Goal: Task Accomplishment & Management: Manage account settings

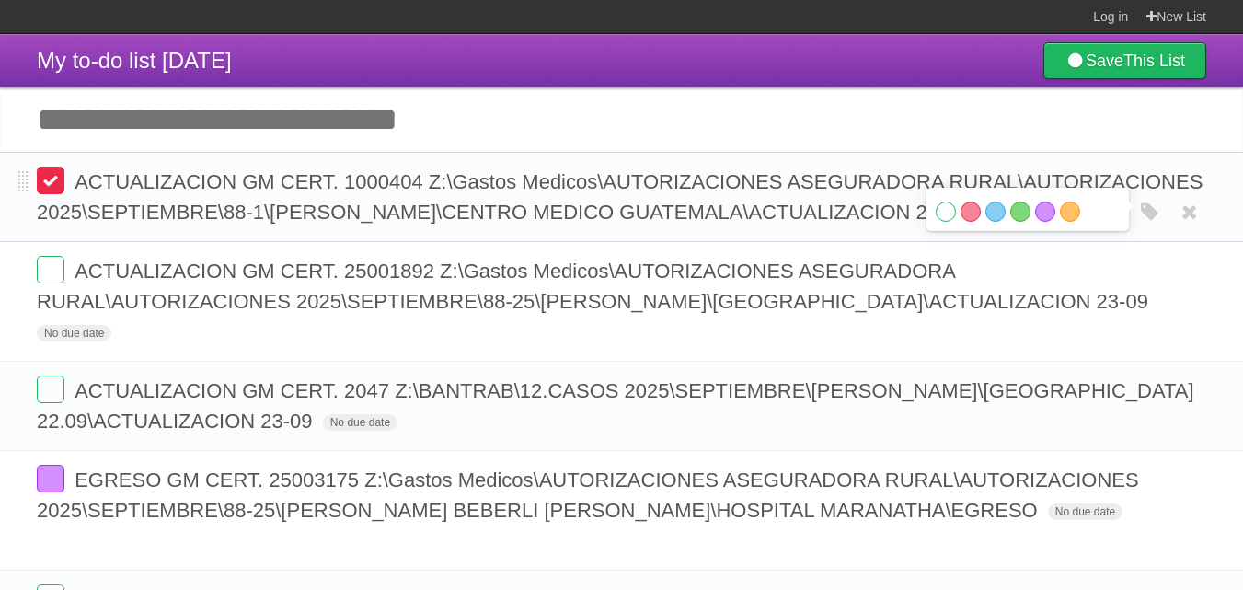
click at [56, 173] on label at bounding box center [51, 181] width 28 height 28
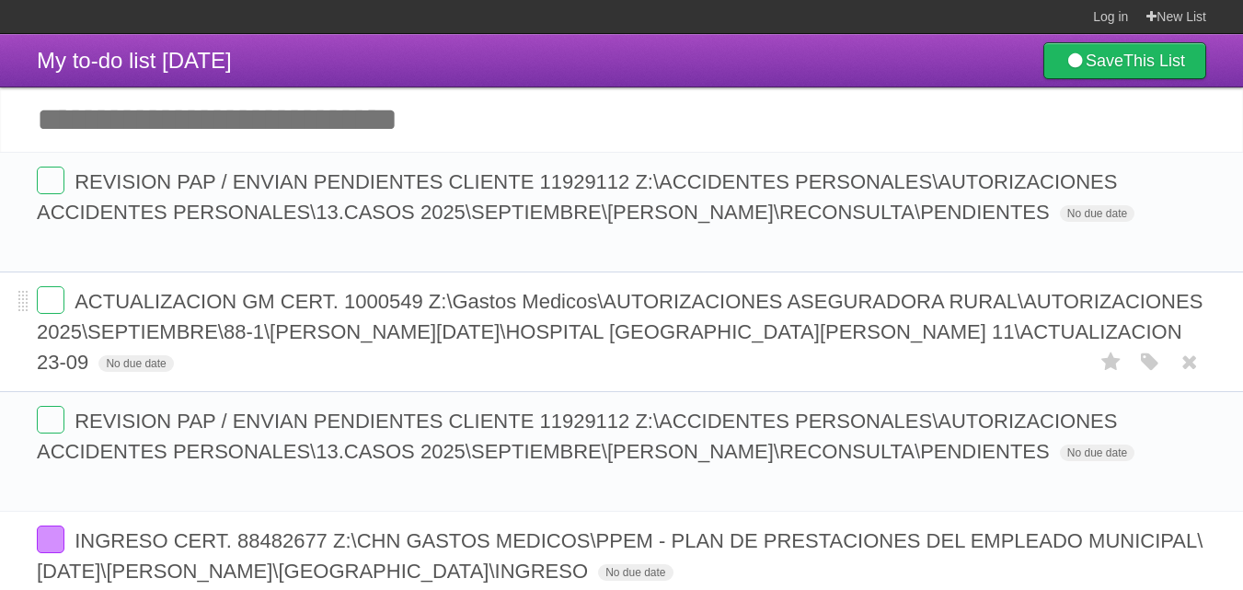
click at [560, 312] on span "ACTUALIZACION GM CERT. 1000549 Z:\Gastos Medicos\AUTORIZACIONES ASEGURADORA RUR…" at bounding box center [620, 332] width 1166 height 84
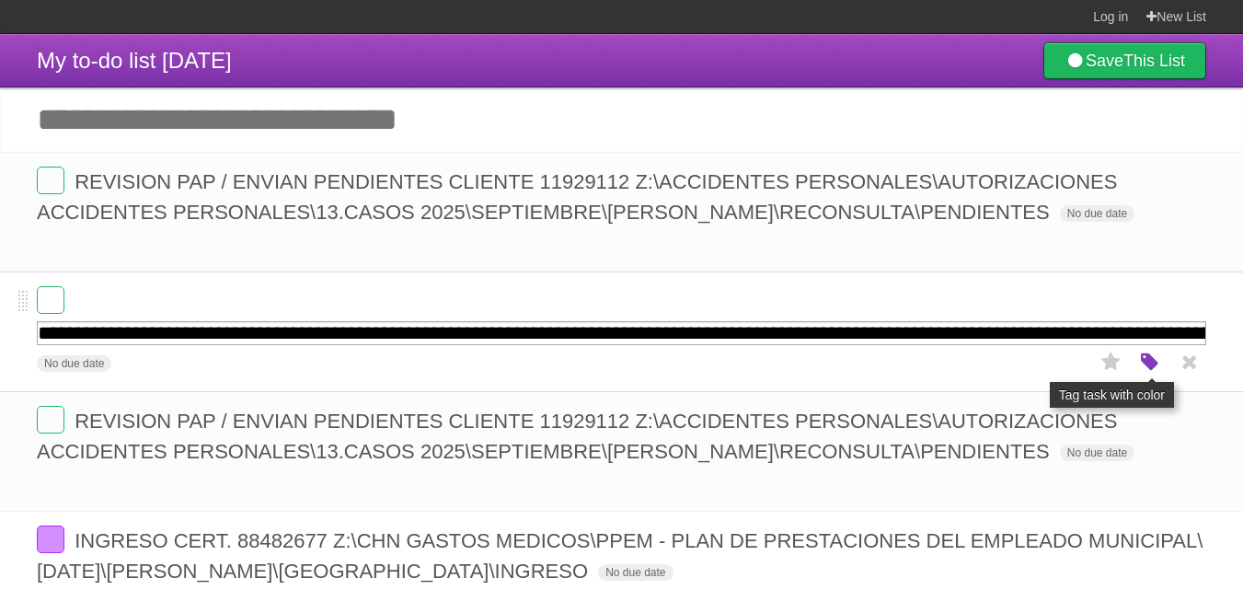
click at [1143, 360] on icon "button" at bounding box center [1150, 363] width 26 height 24
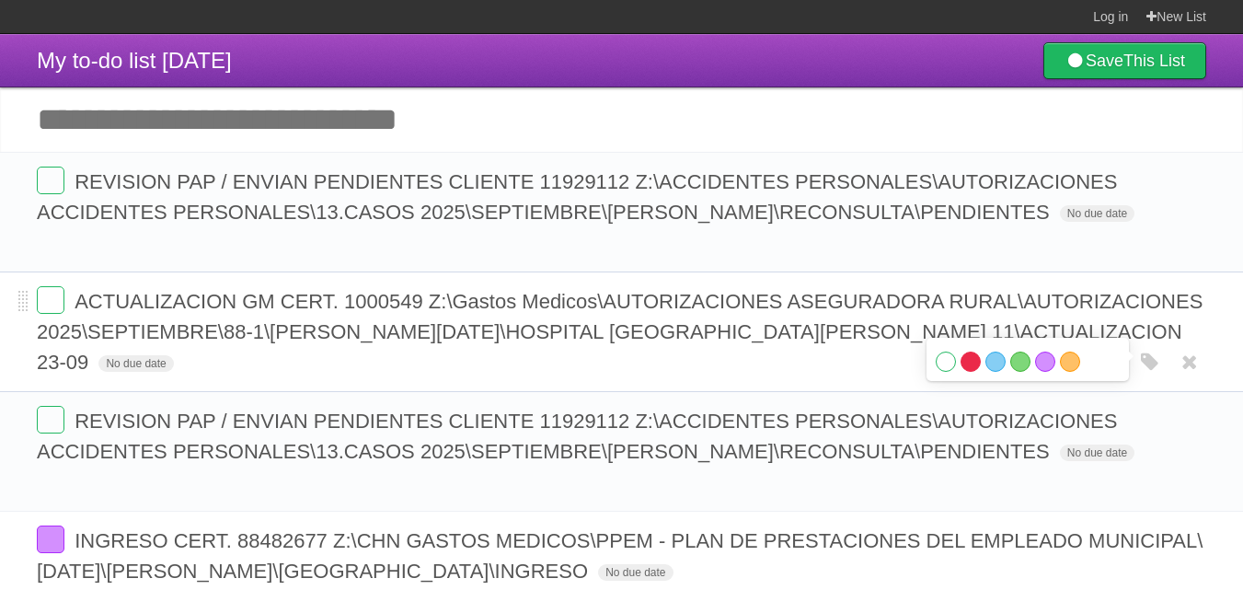
click at [962, 364] on label "Red" at bounding box center [971, 362] width 20 height 20
click at [605, 302] on span "ACTUALIZACION GM CERT. 1000549 Z:\Gastos Medicos\AUTORIZACIONES ASEGURADORA RUR…" at bounding box center [620, 332] width 1166 height 84
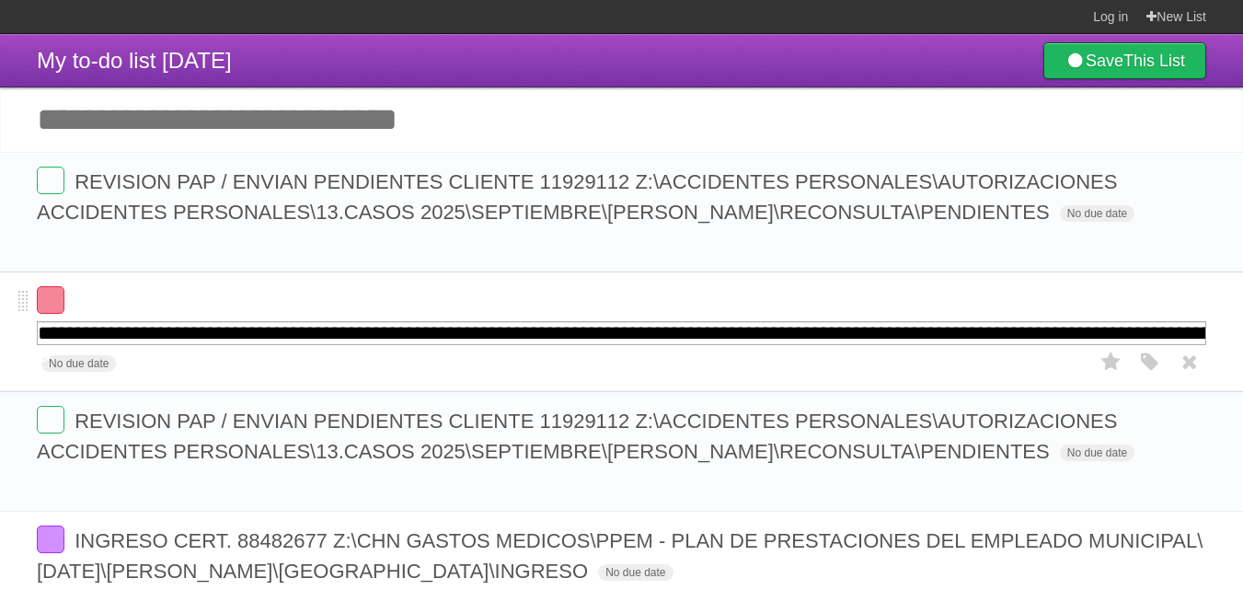
click at [410, 340] on input "**********" at bounding box center [622, 333] width 1170 height 24
drag, startPoint x: 405, startPoint y: 334, endPoint x: 1256, endPoint y: 333, distance: 851.1
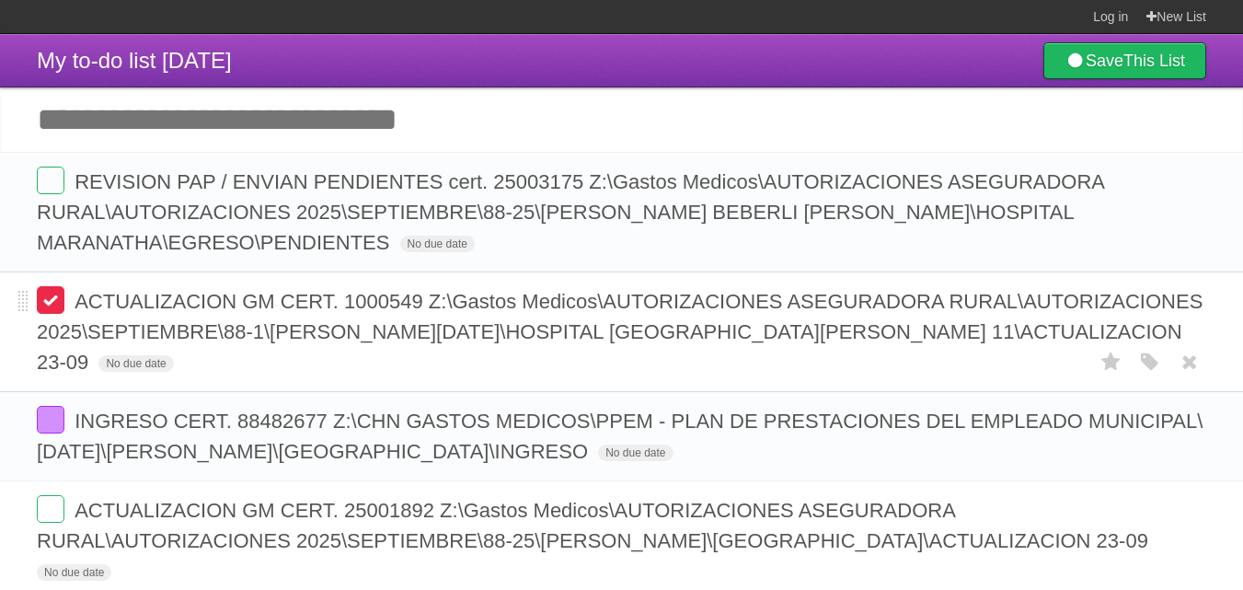
click at [43, 297] on label at bounding box center [51, 300] width 28 height 28
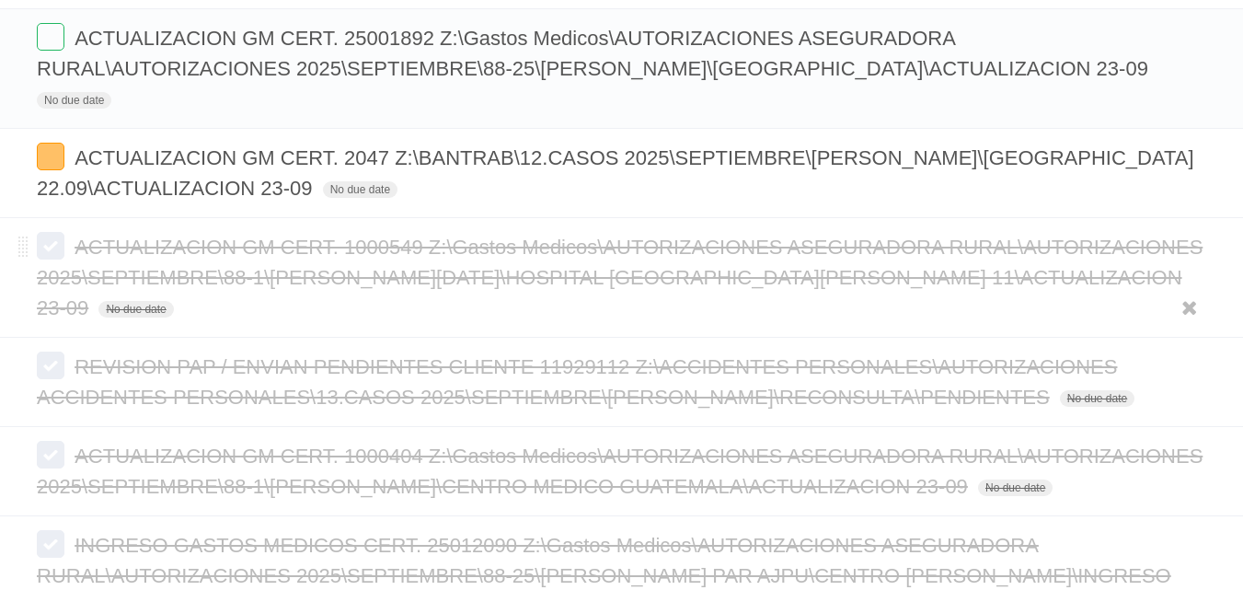
scroll to position [368, 0]
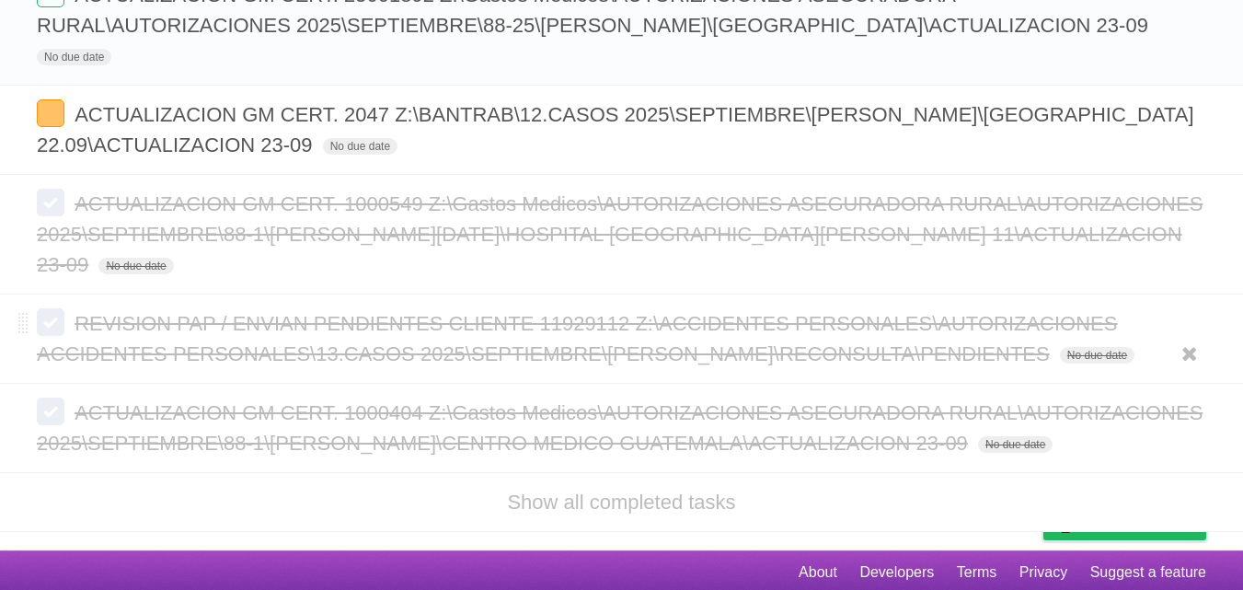
scroll to position [217, 0]
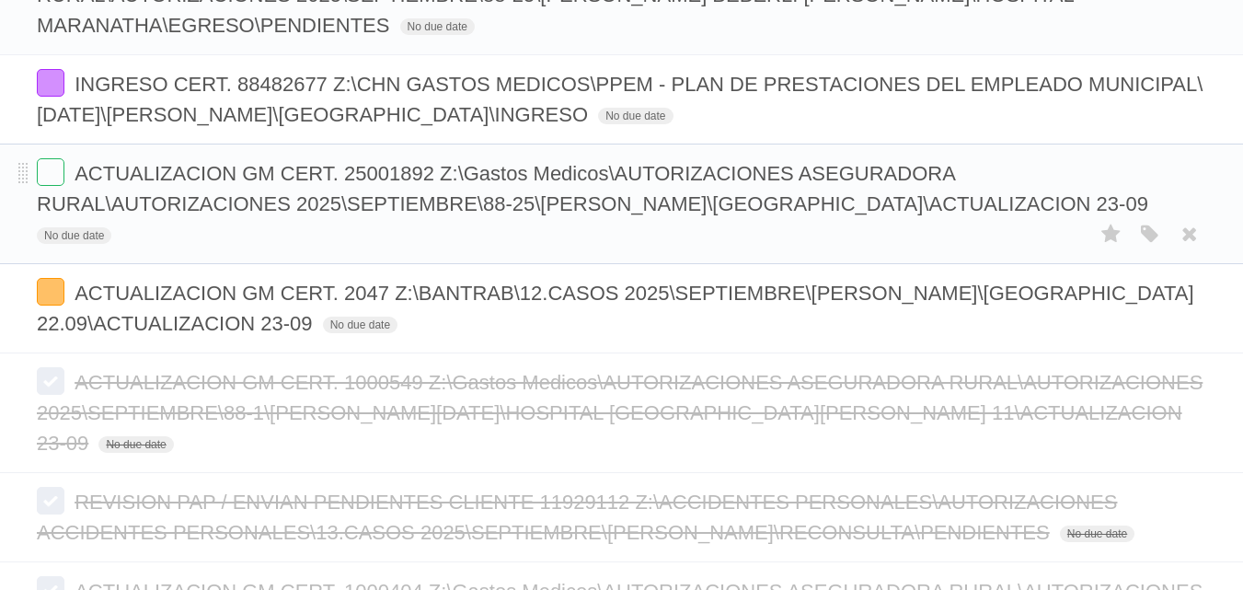
click at [286, 221] on form "ACTUALIZACION GM CERT. 25001892 Z:\Gastos Medicos\AUTORIZACIONES ASEGURADORA RU…" at bounding box center [622, 203] width 1170 height 91
click at [451, 221] on form "ACTUALIZACION GM CERT. 25001892 Z:\Gastos Medicos\AUTORIZACIONES ASEGURADORA RU…" at bounding box center [622, 203] width 1170 height 91
click at [452, 208] on span "ACTUALIZACION GM CERT. 25001892 Z:\Gastos Medicos\AUTORIZACIONES ASEGURADORA RU…" at bounding box center [595, 188] width 1116 height 53
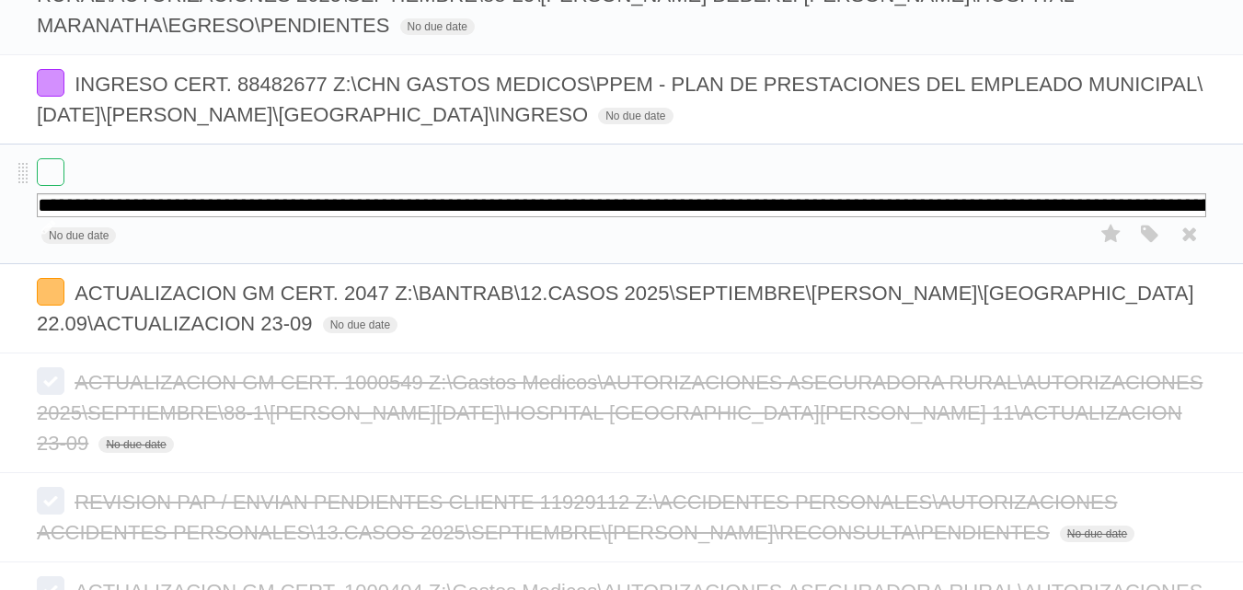
click at [434, 217] on input "**********" at bounding box center [622, 205] width 1170 height 24
drag, startPoint x: 415, startPoint y: 233, endPoint x: 1256, endPoint y: 188, distance: 842.2
click at [1242, 188] on html "Log in New List Log in Save list Create a new list My to-do list 09/23/2025 Sav…" at bounding box center [621, 278] width 1243 height 990
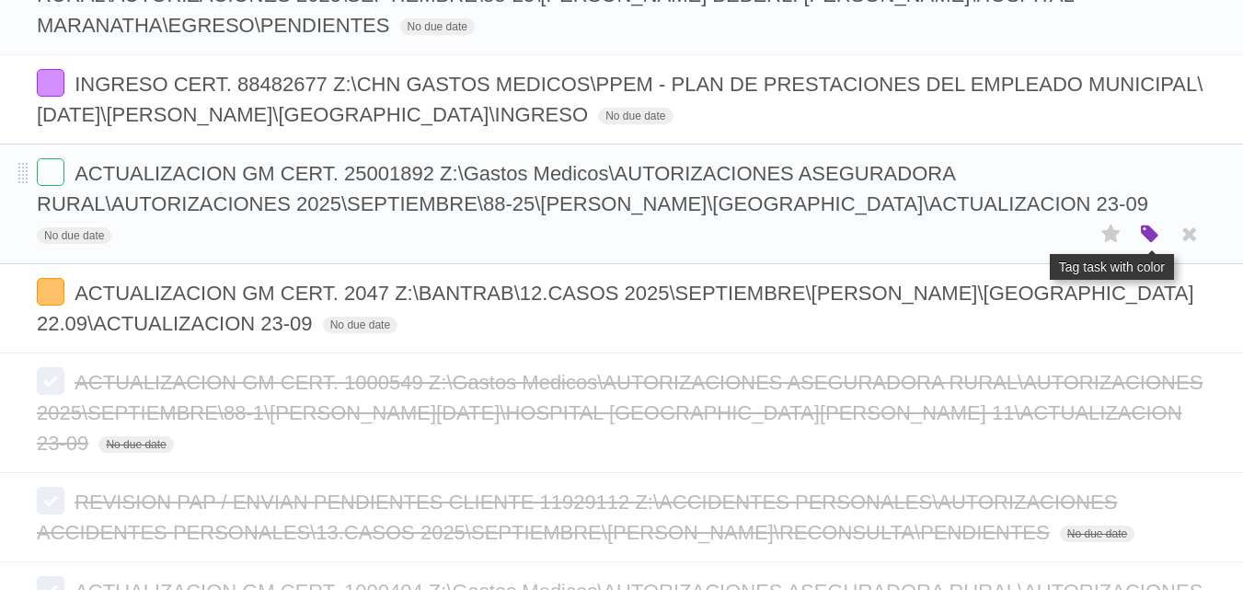
click at [1140, 247] on icon "button" at bounding box center [1150, 235] width 26 height 24
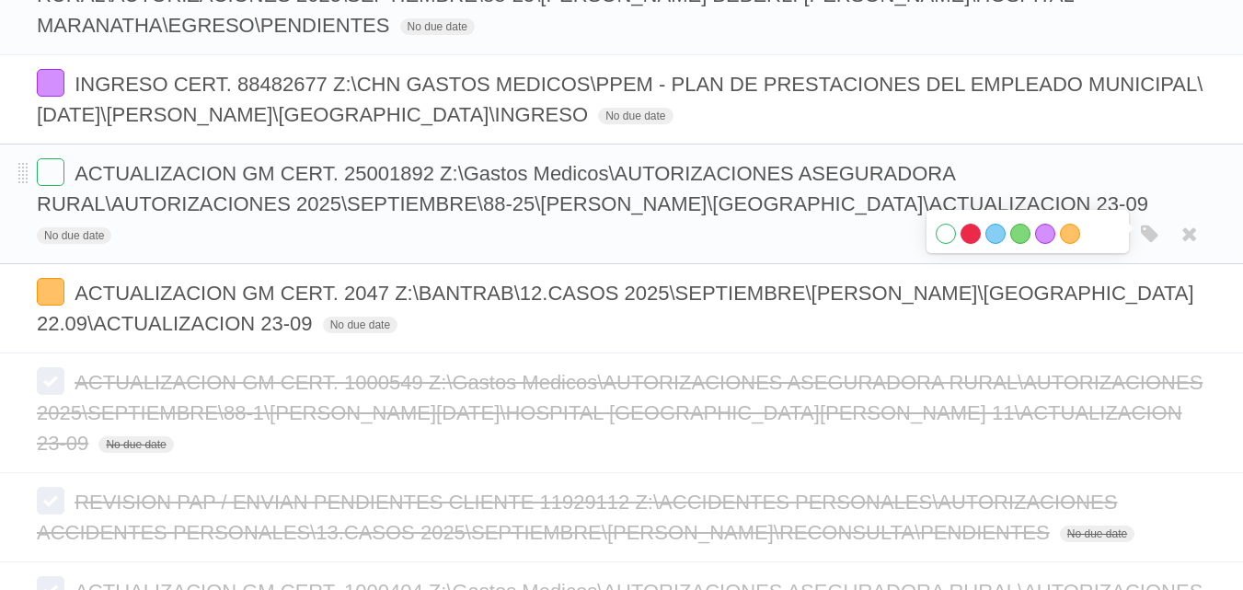
click at [978, 244] on label "Red" at bounding box center [971, 234] width 20 height 20
